Goal: Task Accomplishment & Management: Manage account settings

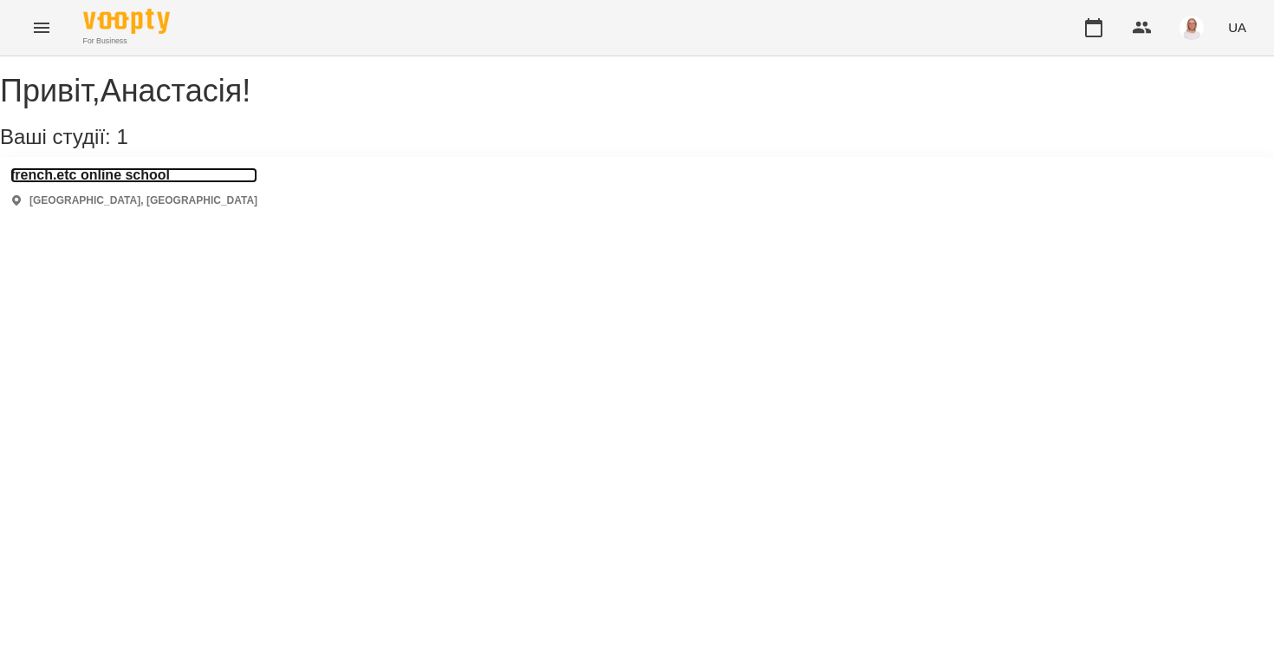
click at [149, 183] on h3 "french.etc online school" at bounding box center [133, 175] width 247 height 16
click at [159, 183] on h3 "french.etc online school" at bounding box center [133, 175] width 247 height 16
